Goal: Task Accomplishment & Management: Use online tool/utility

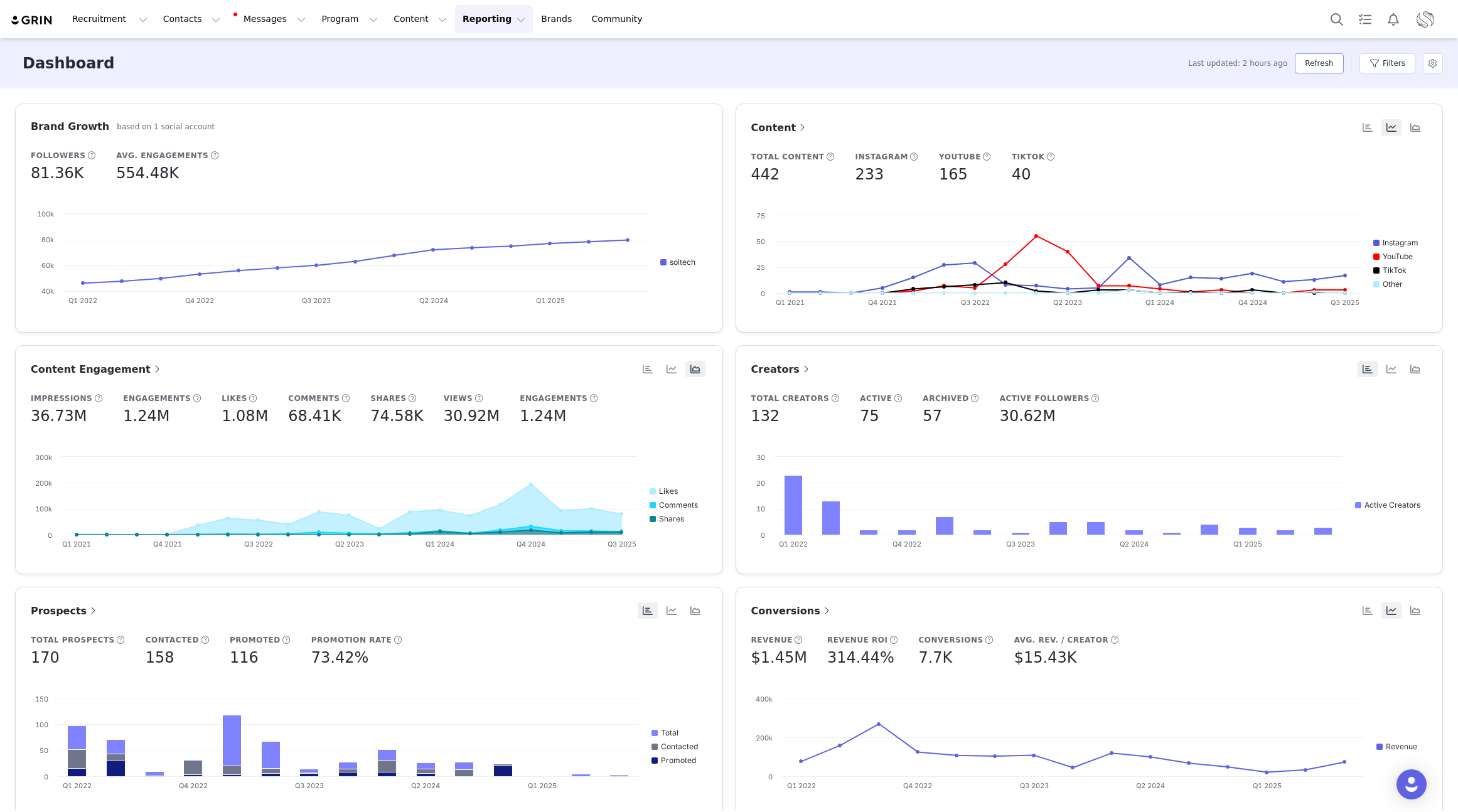
drag, startPoint x: 1323, startPoint y: 67, endPoint x: 1313, endPoint y: 67, distance: 10.0
click at [1322, 67] on button "Refresh" at bounding box center [1320, 63] width 48 height 20
click at [97, 25] on button "Recruitment Recruitment" at bounding box center [110, 19] width 90 height 28
click at [107, 55] on p "Creator Search" at bounding box center [108, 55] width 66 height 13
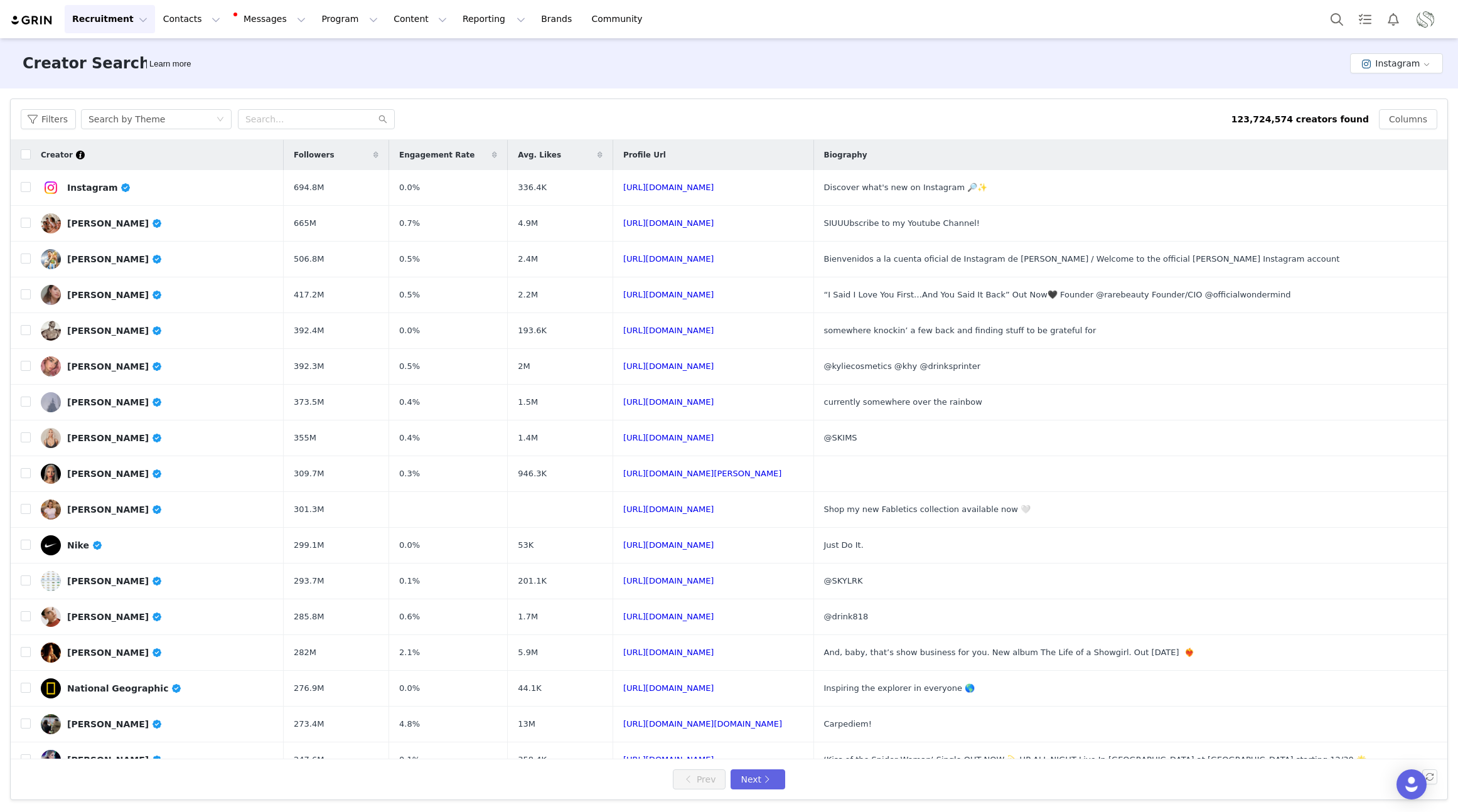
click at [127, 28] on button "Recruitment Recruitment" at bounding box center [110, 19] width 90 height 28
click at [106, 84] on p "Curated Lists" at bounding box center [104, 79] width 58 height 13
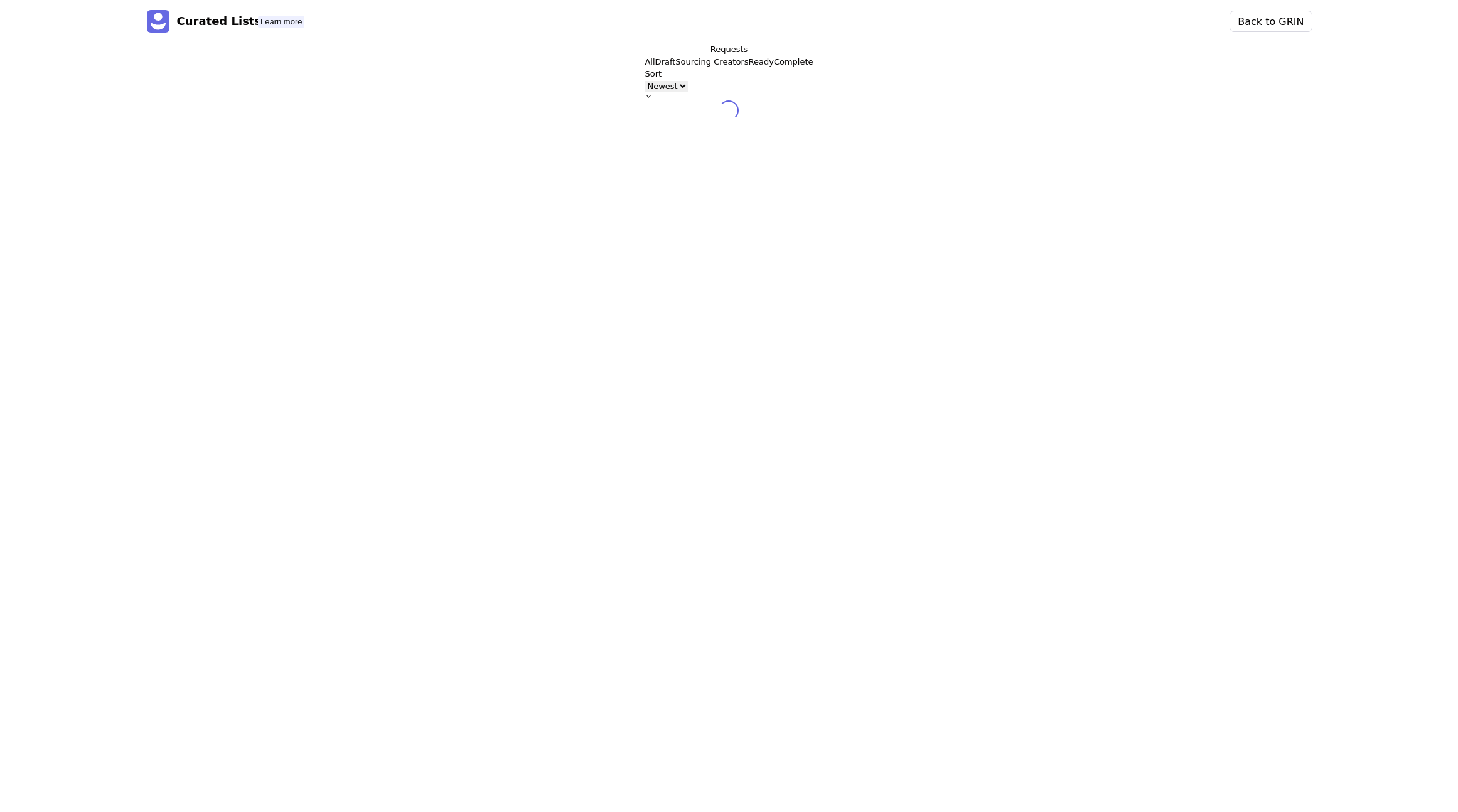
click at [675, 68] on p "Sourcing Creators" at bounding box center [712, 62] width 73 height 12
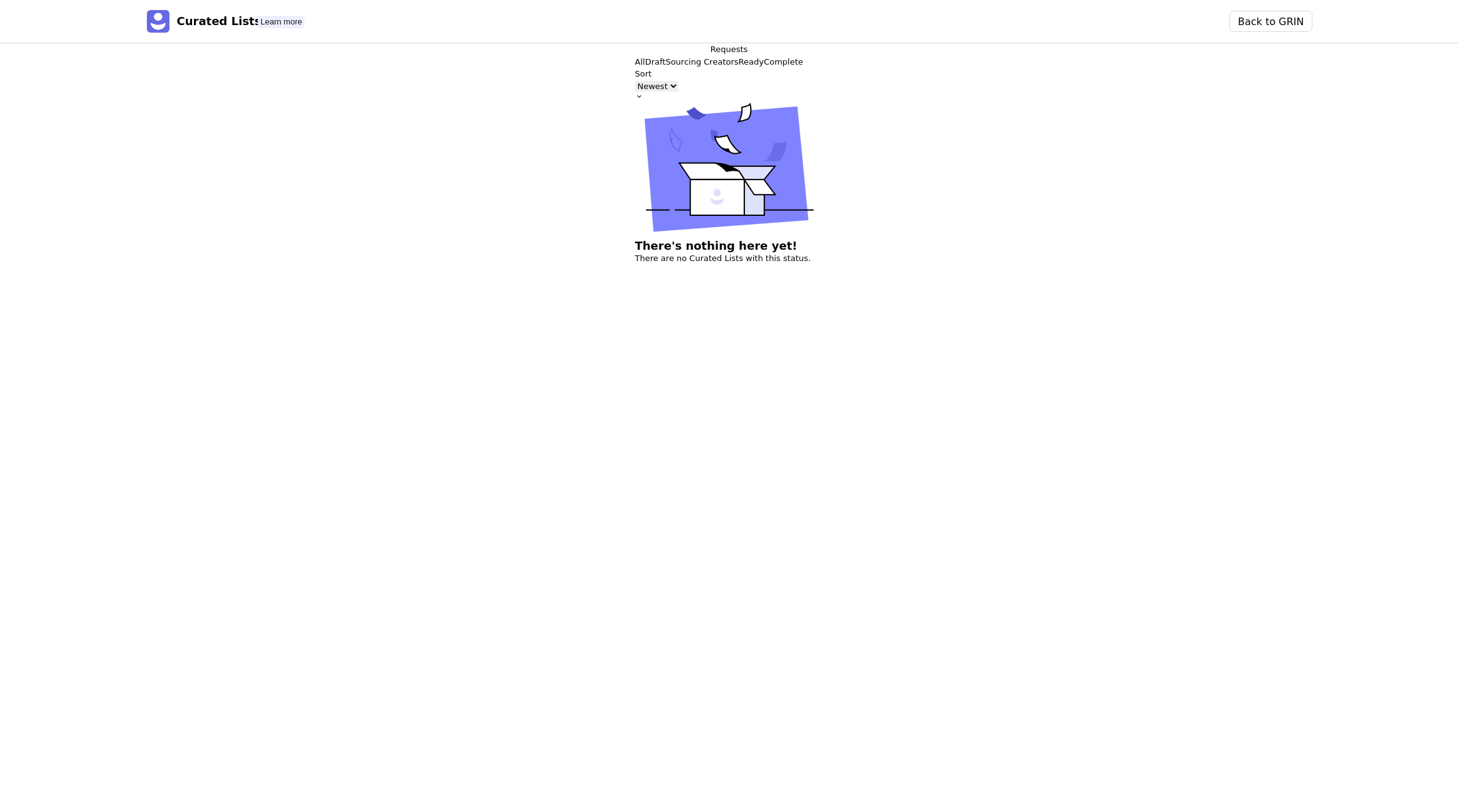
click at [739, 68] on p "Ready" at bounding box center [751, 62] width 25 height 12
click at [764, 68] on p "Complete" at bounding box center [783, 62] width 39 height 12
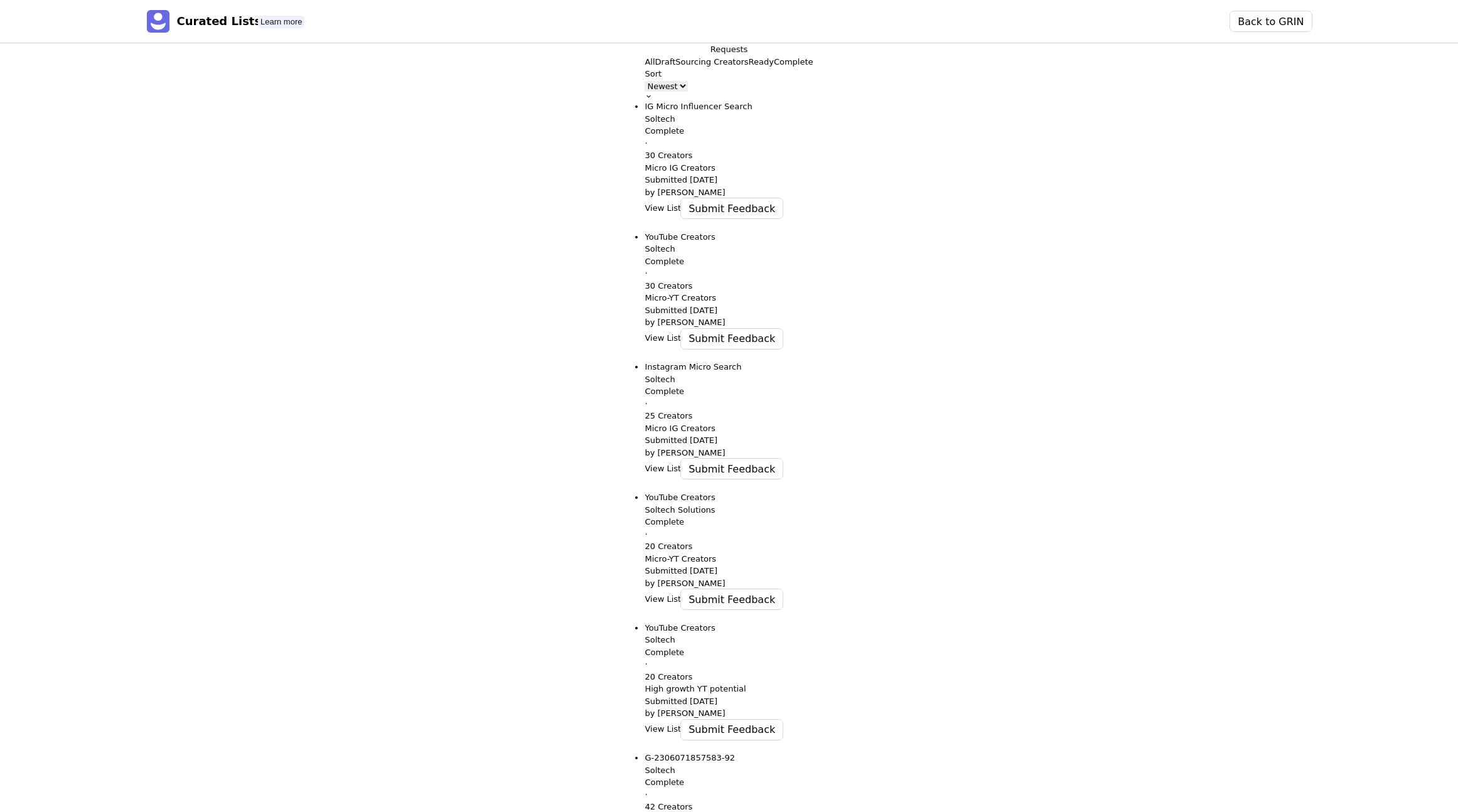
click at [645, 68] on p "All" at bounding box center [650, 62] width 10 height 12
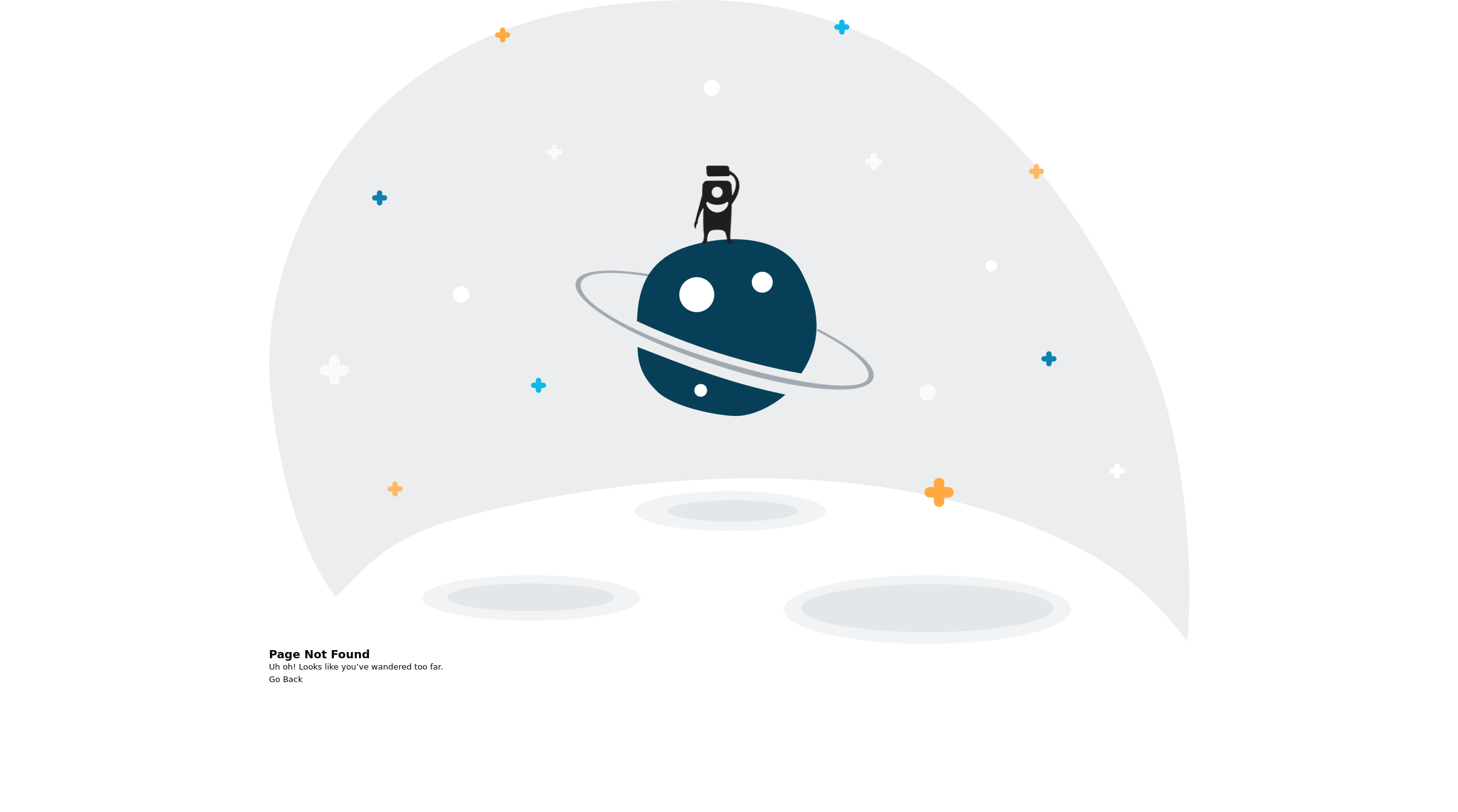
click at [303, 674] on button "Go Back" at bounding box center [286, 680] width 34 height 12
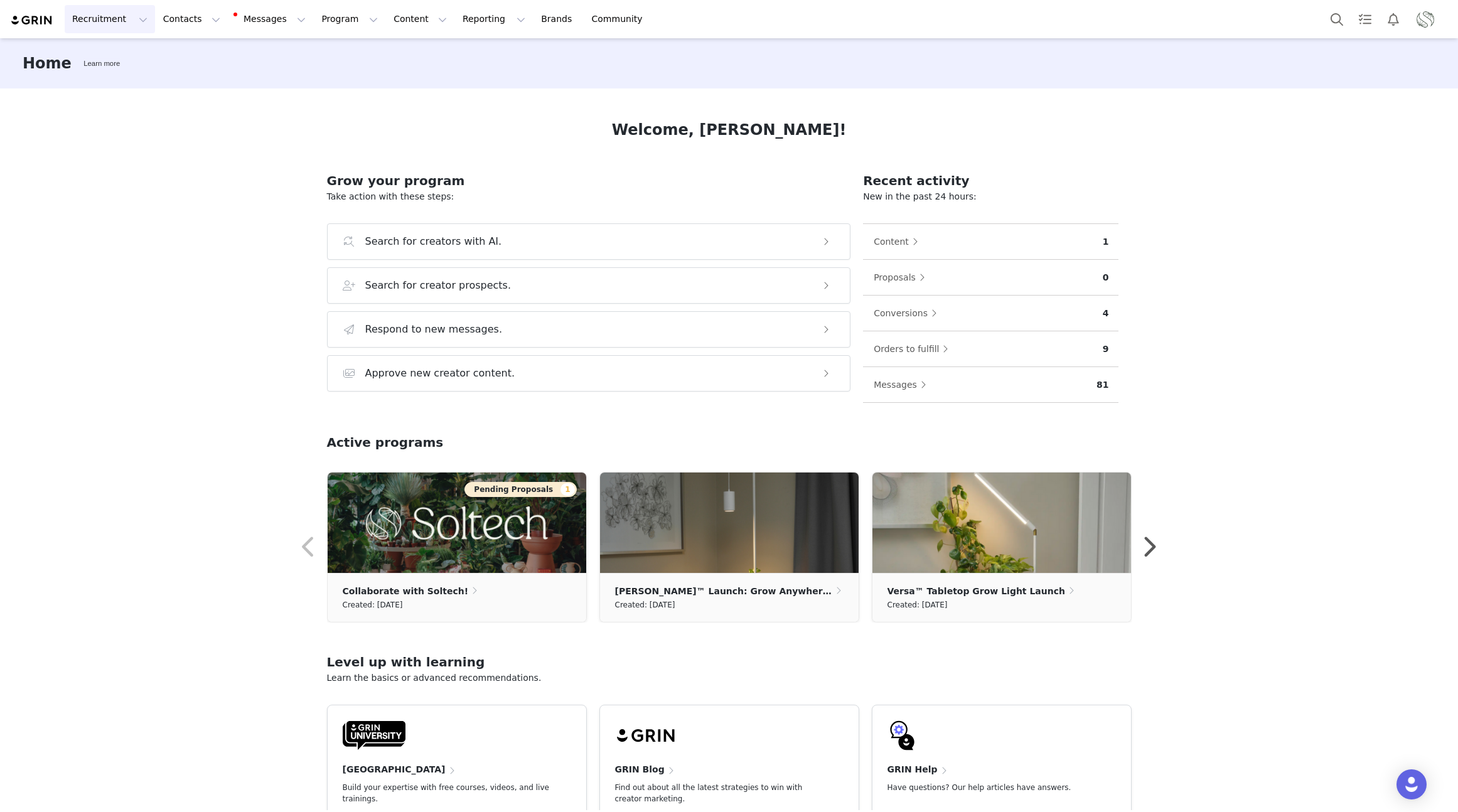
click at [112, 22] on button "Recruitment Recruitment" at bounding box center [110, 19] width 90 height 28
click at [94, 145] on p "AI Creator Search" at bounding box center [114, 148] width 77 height 13
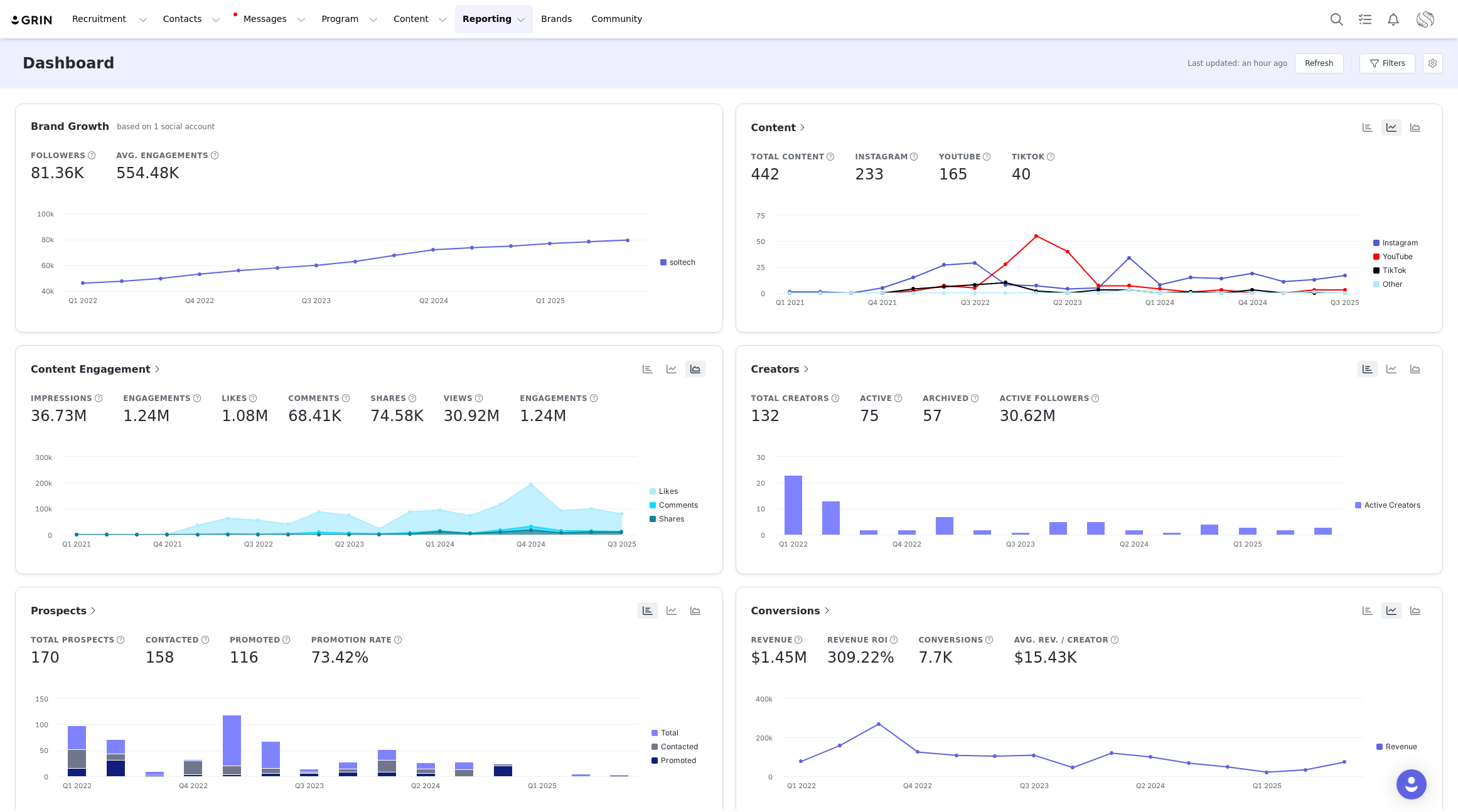
click at [455, 26] on button "Reporting Reporting" at bounding box center [494, 19] width 78 height 28
click at [461, 83] on p "Report Builder" at bounding box center [465, 79] width 63 height 13
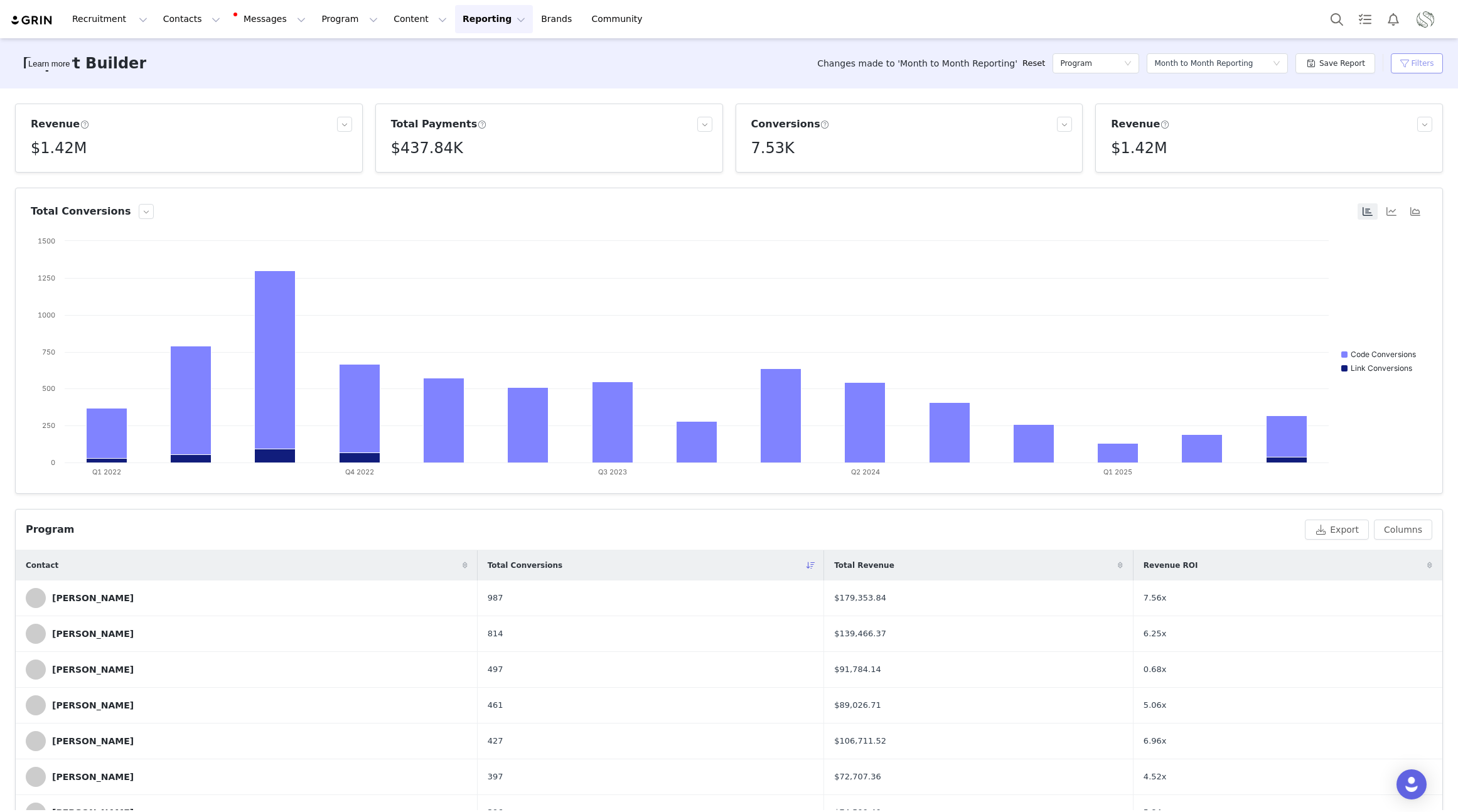
click at [1413, 59] on button "Filters" at bounding box center [1417, 63] width 52 height 20
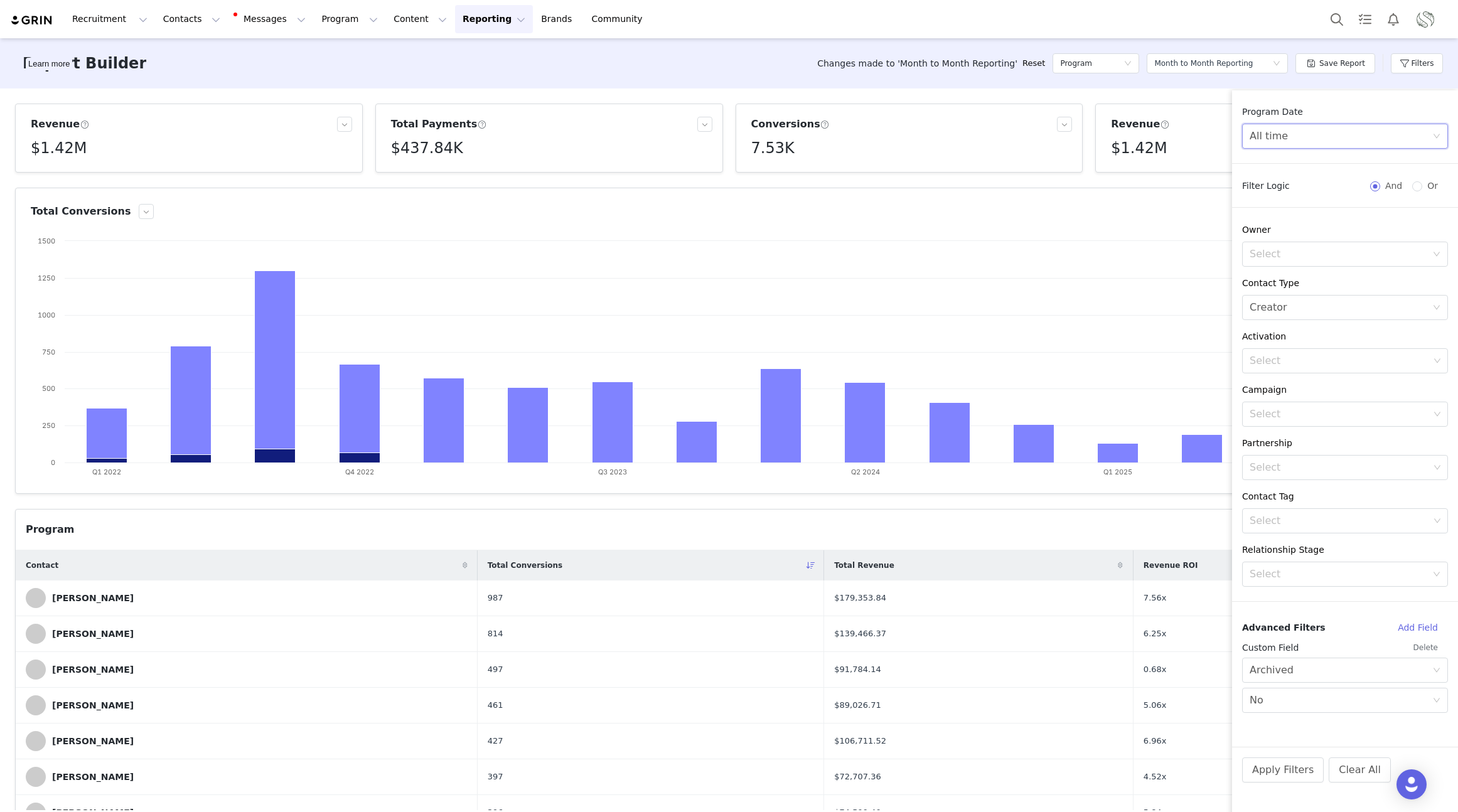
click at [1287, 136] on div "All time" at bounding box center [1341, 136] width 183 height 24
click at [1275, 225] on li "Custom" at bounding box center [1345, 224] width 206 height 20
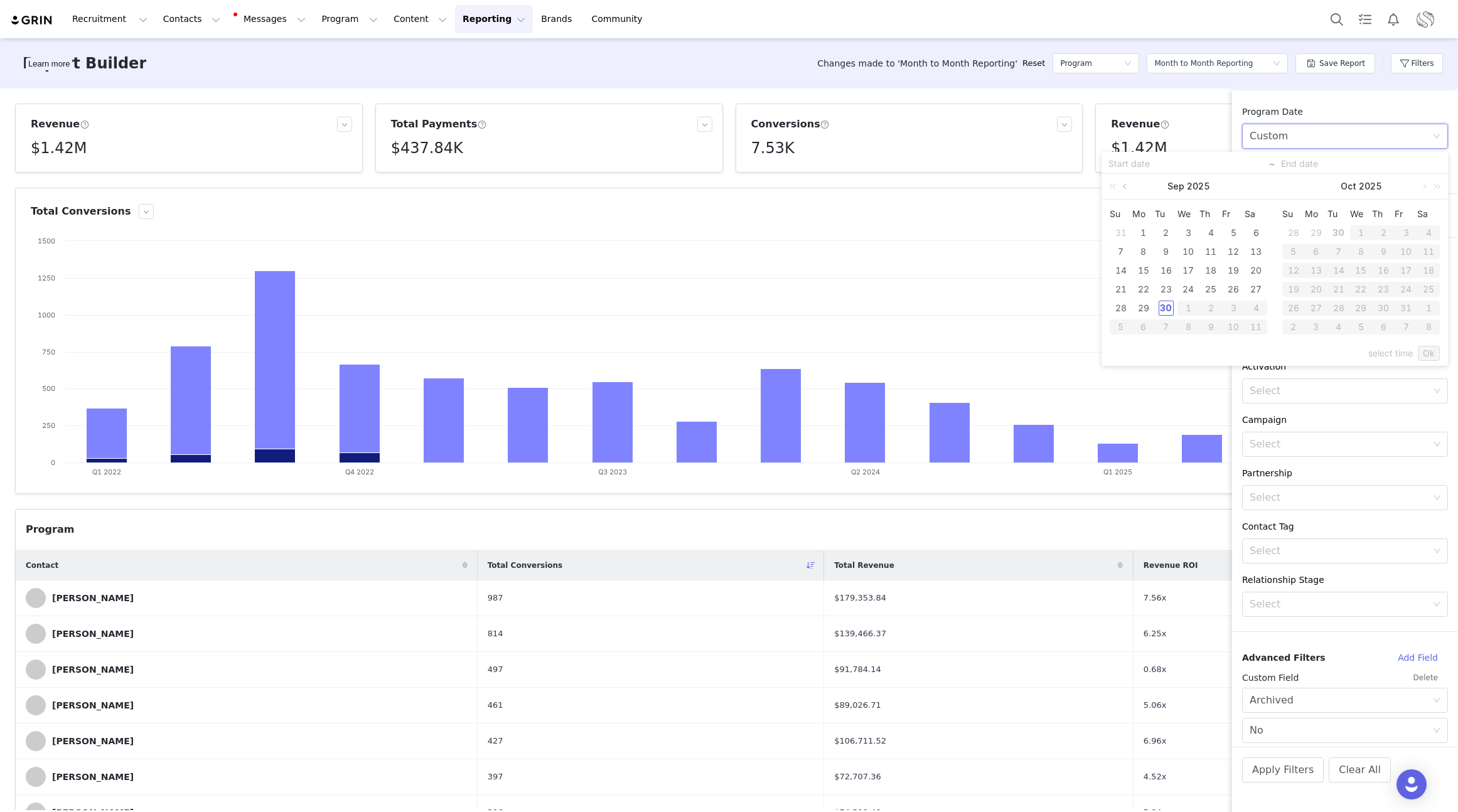
click at [1127, 187] on link at bounding box center [1126, 186] width 11 height 25
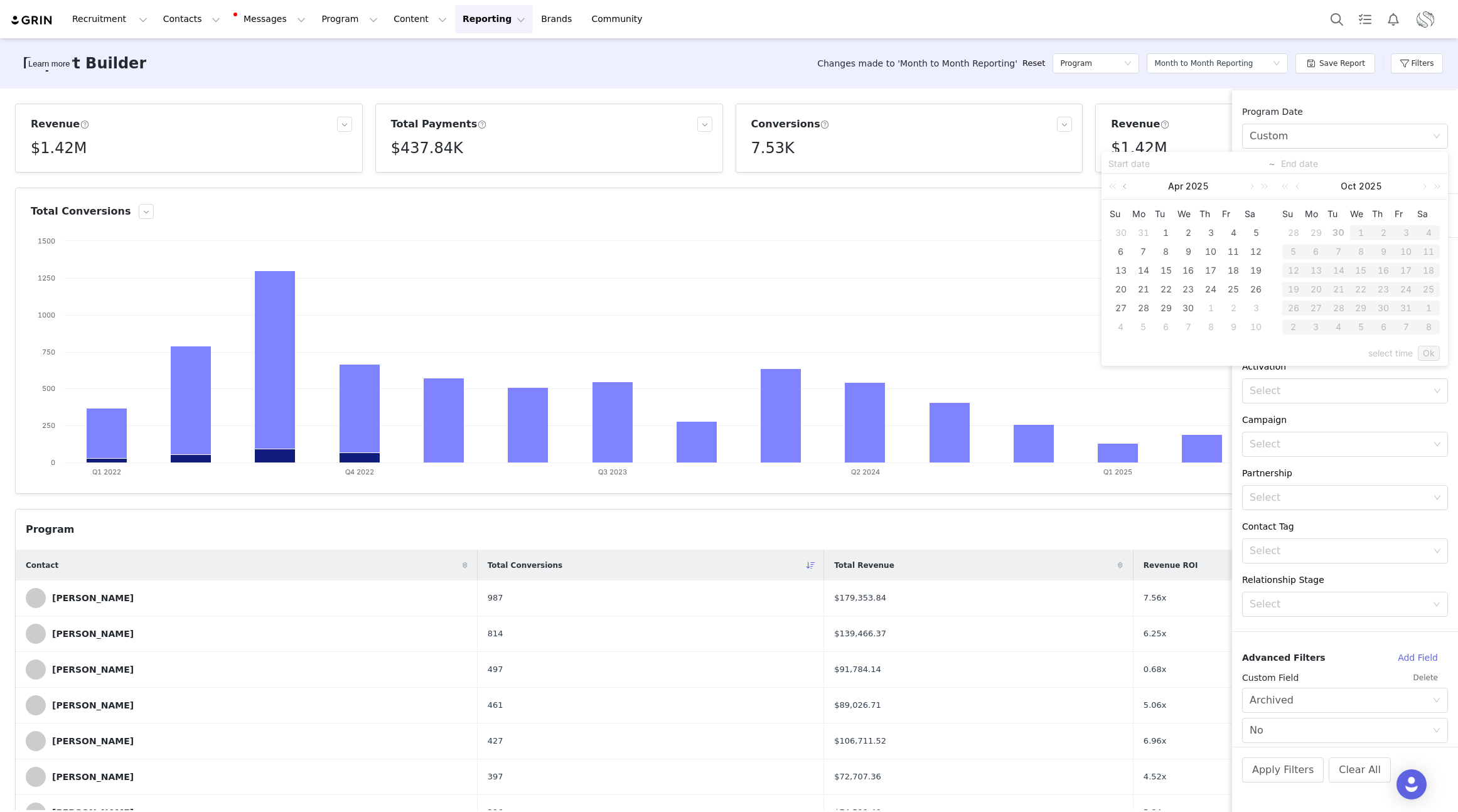
click at [1127, 187] on link at bounding box center [1126, 186] width 11 height 25
click at [1252, 187] on link at bounding box center [1251, 186] width 11 height 25
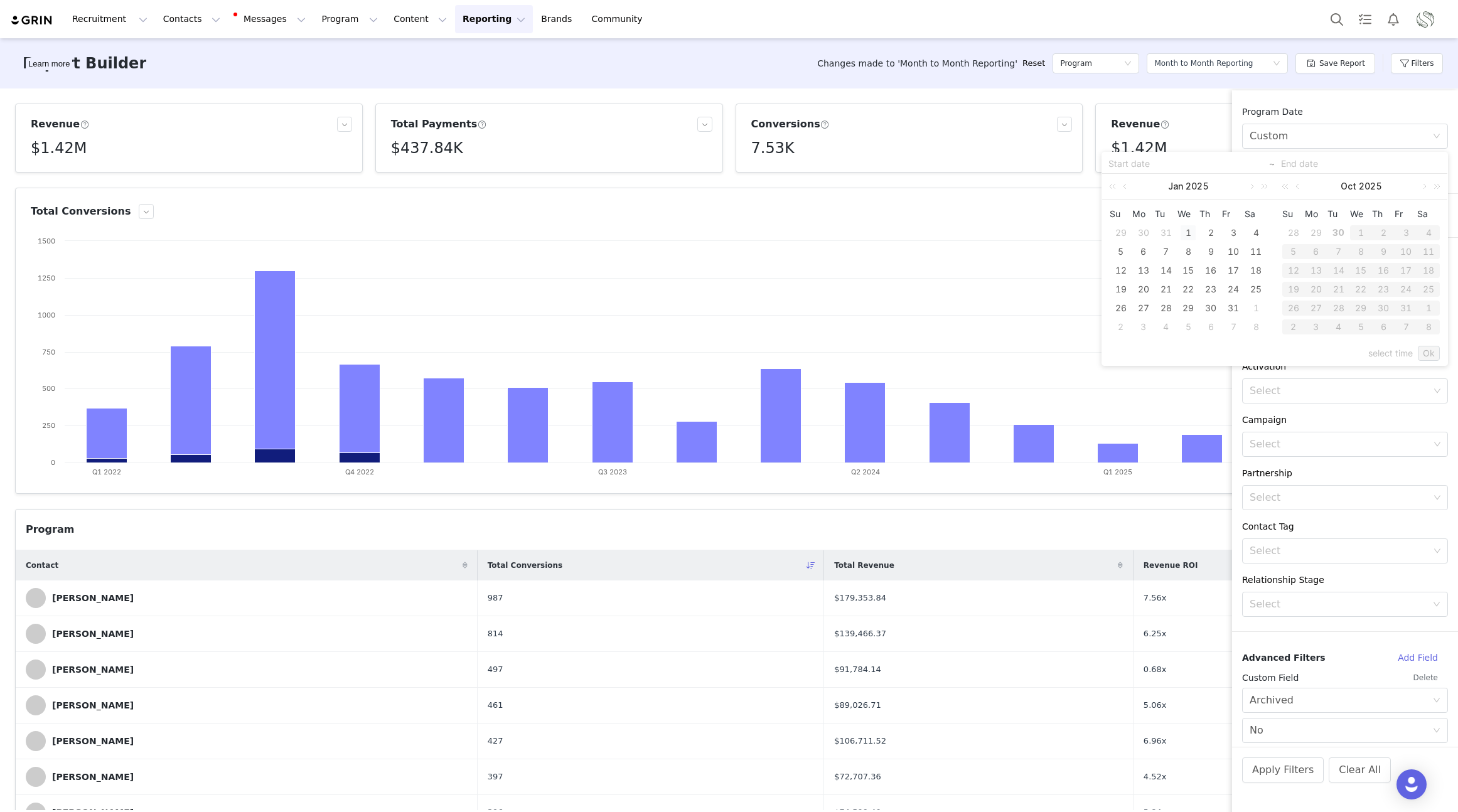
click at [1188, 236] on div "1" at bounding box center [1189, 233] width 15 height 15
type input "01/01/2025"
click at [1298, 187] on link at bounding box center [1299, 186] width 11 height 25
click at [1339, 307] on div "30" at bounding box center [1339, 308] width 15 height 15
type input "09/30/2025"
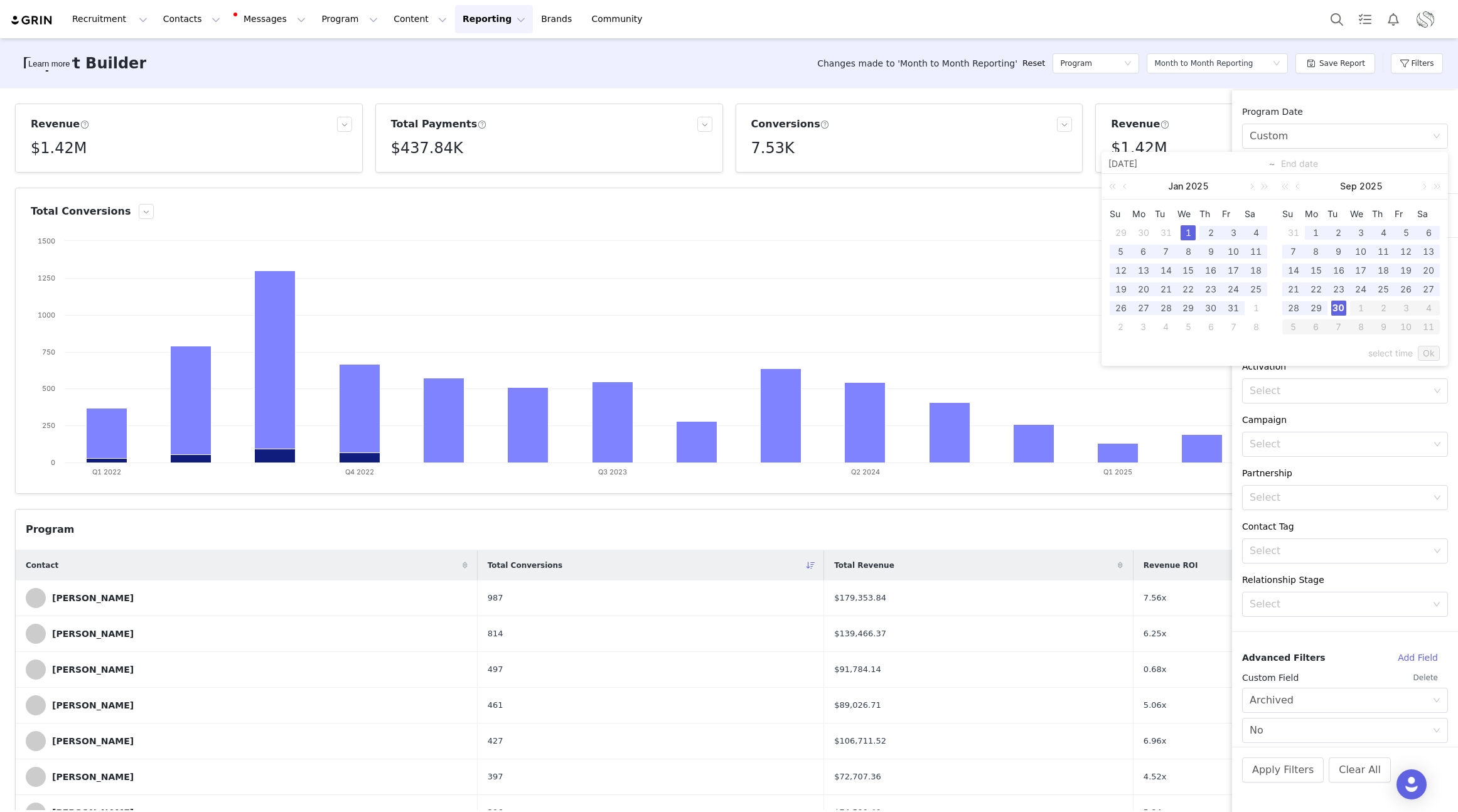
type input "01/01/2025"
type input "09/30/2025"
click at [1430, 355] on link "Ok" at bounding box center [1429, 353] width 22 height 15
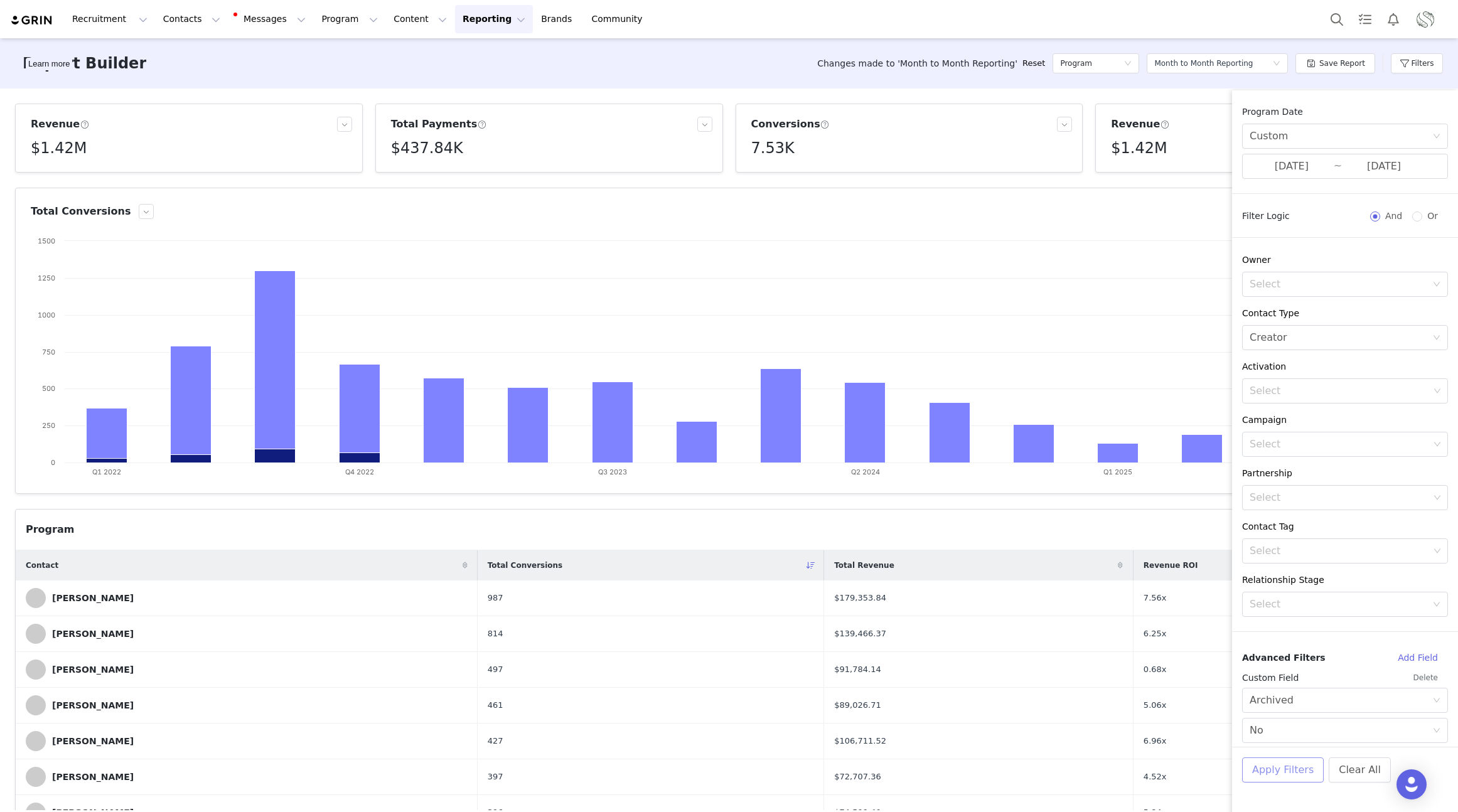
click at [1293, 778] on button "Apply Filters" at bounding box center [1283, 770] width 81 height 25
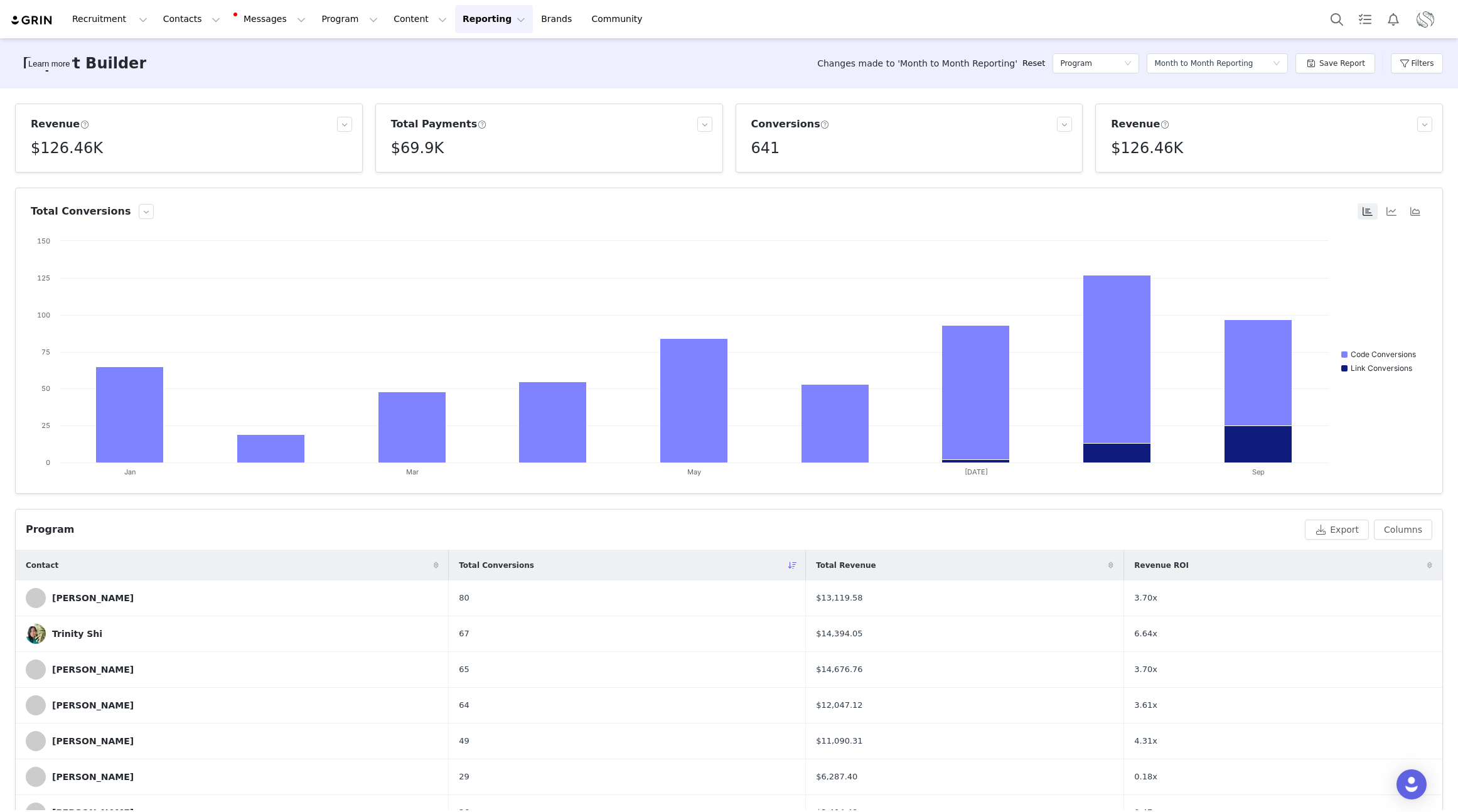
click at [1160, 124] on span at bounding box center [1165, 125] width 10 height 11
click at [223, 507] on div "Revenue $126.46K Total Payments $69.9K Conversions 641 Revenue $126.46K Total C…" at bounding box center [729, 449] width 1458 height 722
